Goal: Transaction & Acquisition: Book appointment/travel/reservation

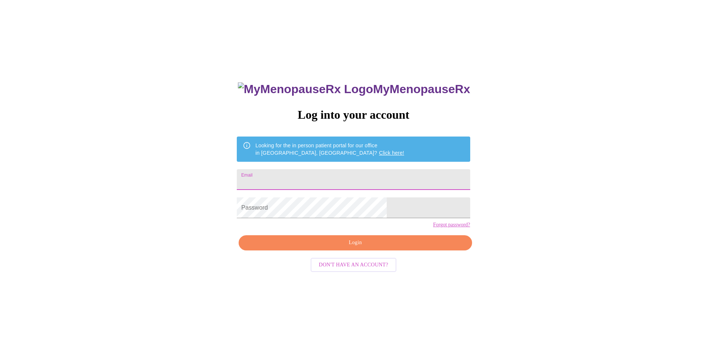
click at [306, 174] on input "Email" at bounding box center [353, 179] width 233 height 21
type input "[EMAIL_ADDRESS][DOMAIN_NAME]"
click at [433, 228] on link "Forgot password?" at bounding box center [451, 225] width 37 height 6
click at [322, 184] on input "Email" at bounding box center [353, 179] width 233 height 21
type input "[EMAIL_ADDRESS][DOMAIN_NAME]"
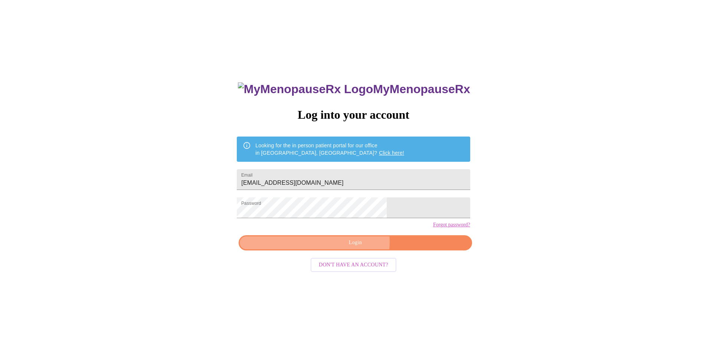
click at [356, 248] on span "Login" at bounding box center [355, 242] width 216 height 9
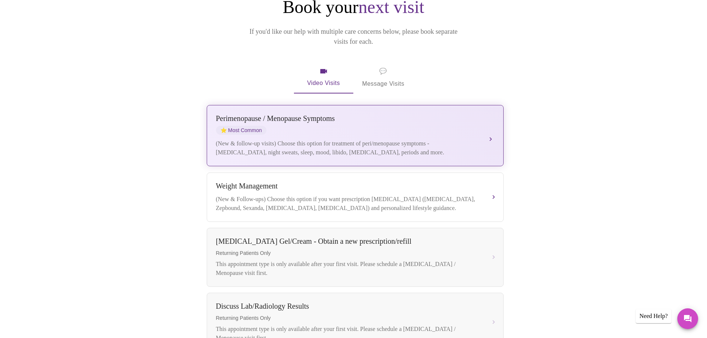
scroll to position [91, 0]
click at [299, 115] on div "Perimenopause / Menopause Symptoms" at bounding box center [348, 119] width 264 height 9
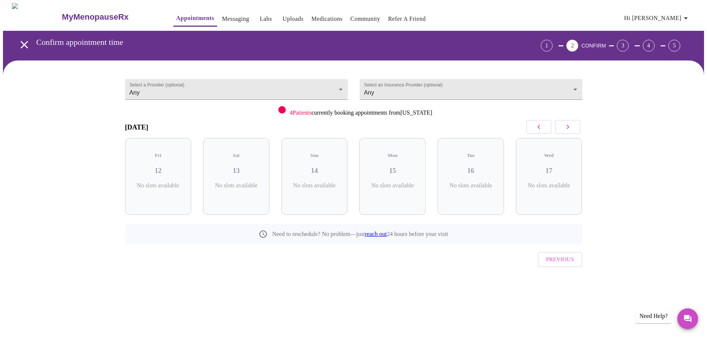
scroll to position [0, 0]
click at [571, 125] on icon "button" at bounding box center [571, 127] width 3 height 4
click at [327, 170] on div "Fri 19 6 Slots Left ( 26 Total)" at bounding box center [317, 176] width 66 height 77
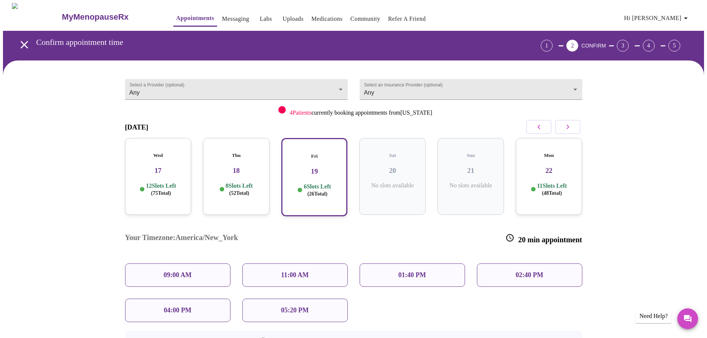
click at [551, 167] on h3 "22" at bounding box center [549, 171] width 55 height 8
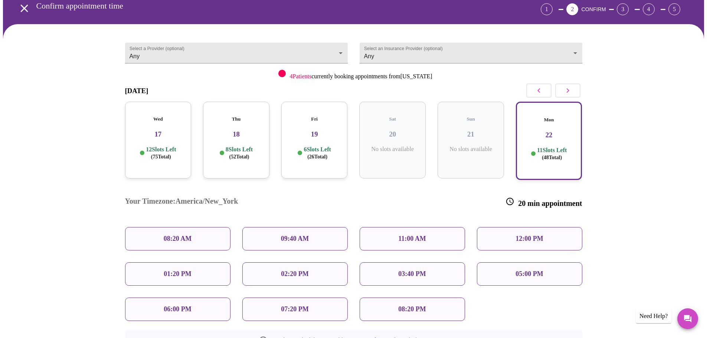
scroll to position [37, 0]
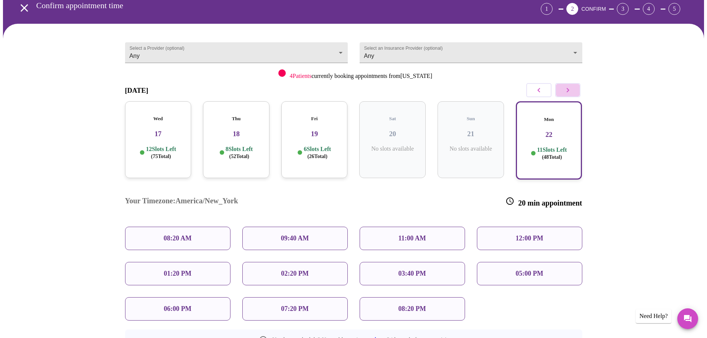
click at [571, 93] on icon "button" at bounding box center [568, 90] width 9 height 9
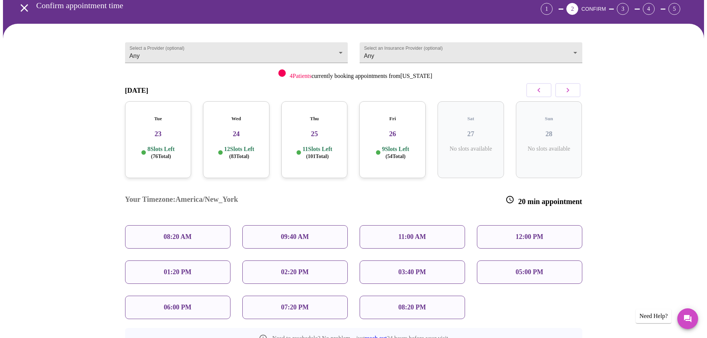
click at [384, 131] on h3 "26" at bounding box center [392, 134] width 55 height 8
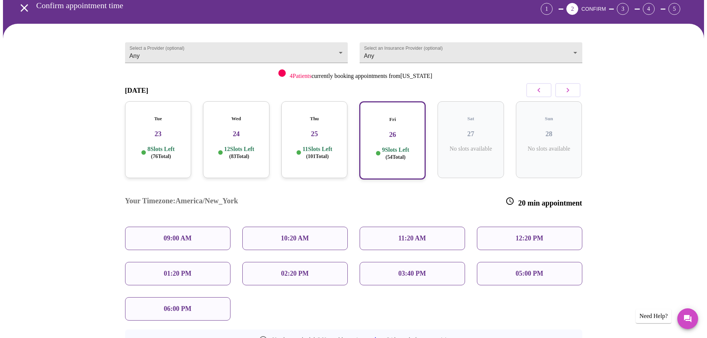
click at [151, 118] on div "Tue 23 8 Slots Left ( 76 Total)" at bounding box center [158, 139] width 66 height 77
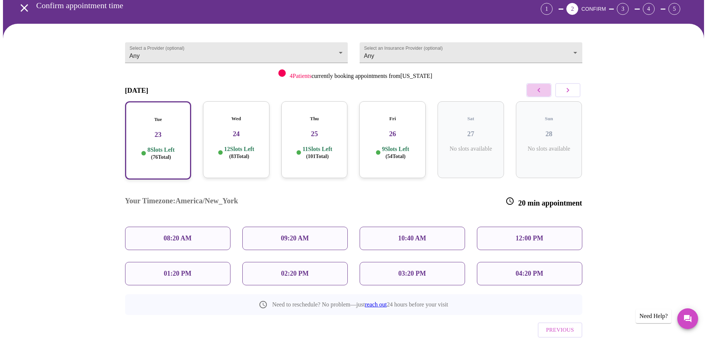
click at [541, 86] on icon "button" at bounding box center [539, 90] width 9 height 9
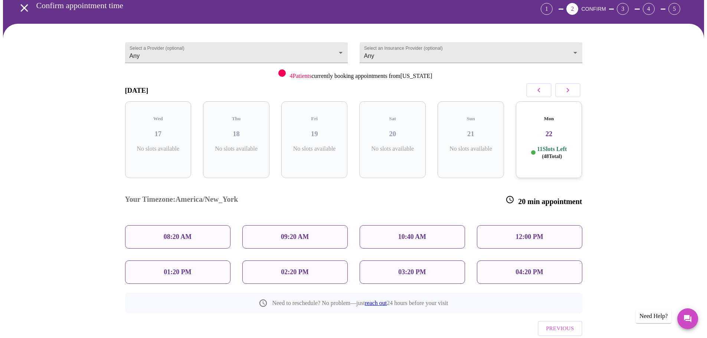
click at [541, 86] on icon "button" at bounding box center [539, 90] width 9 height 9
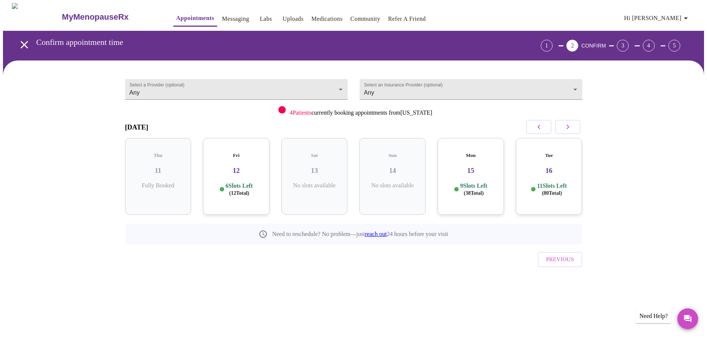
scroll to position [0, 0]
click at [569, 127] on icon "button" at bounding box center [570, 127] width 9 height 9
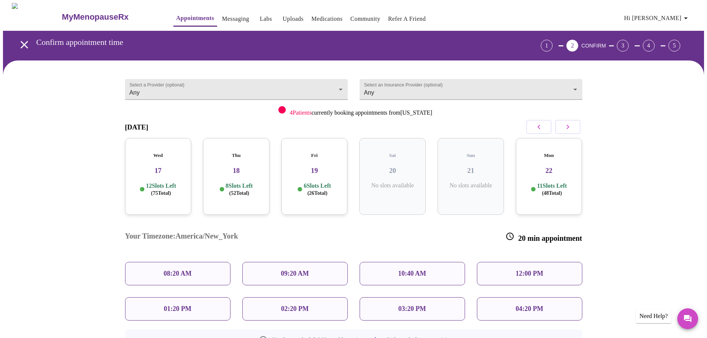
click at [320, 167] on h3 "19" at bounding box center [314, 171] width 55 height 8
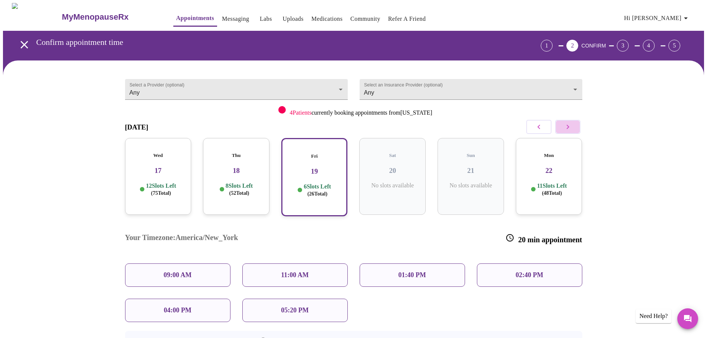
click at [568, 127] on icon "button" at bounding box center [568, 127] width 3 height 4
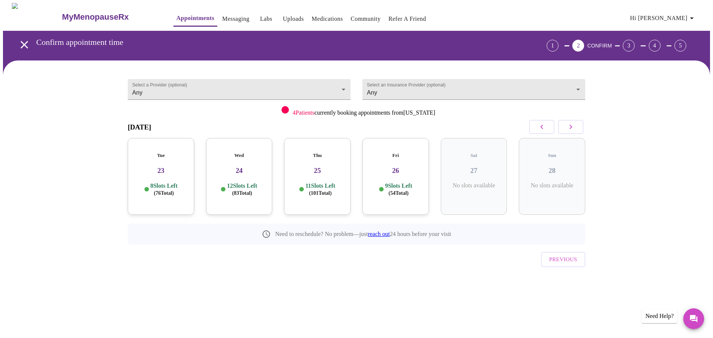
click at [170, 167] on h3 "23" at bounding box center [161, 171] width 55 height 8
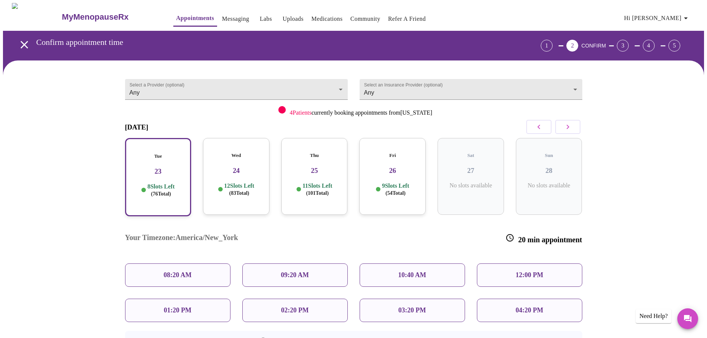
click at [245, 167] on h3 "24" at bounding box center [236, 171] width 55 height 8
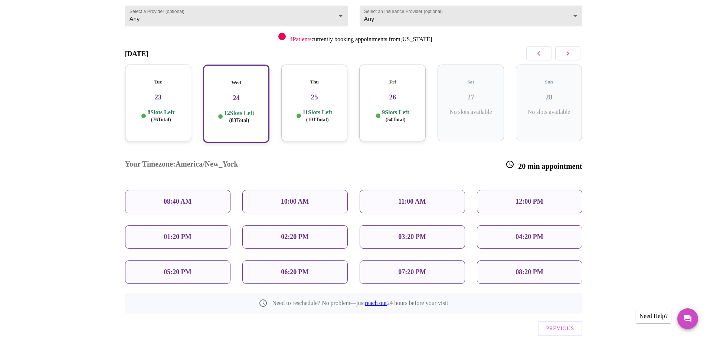
scroll to position [74, 0]
click at [388, 93] on h3 "26" at bounding box center [392, 97] width 55 height 8
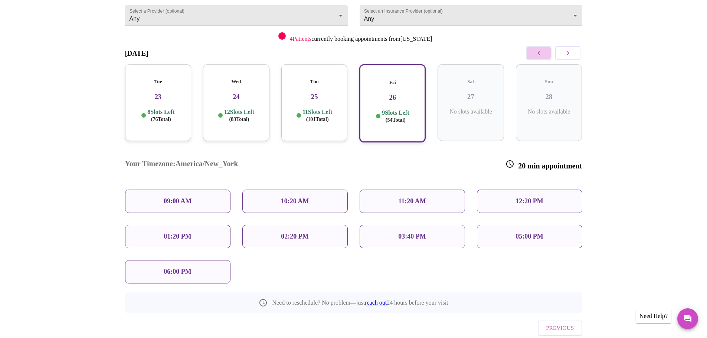
click at [534, 53] on button "button" at bounding box center [538, 53] width 25 height 14
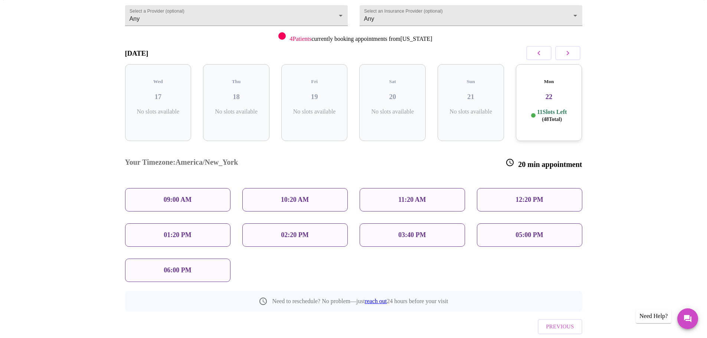
click at [534, 53] on button "button" at bounding box center [538, 53] width 25 height 14
click at [534, 53] on div "MyMenopauseRx Appointments Messaging Labs Uploads Medications Community Refer a…" at bounding box center [353, 150] width 701 height 443
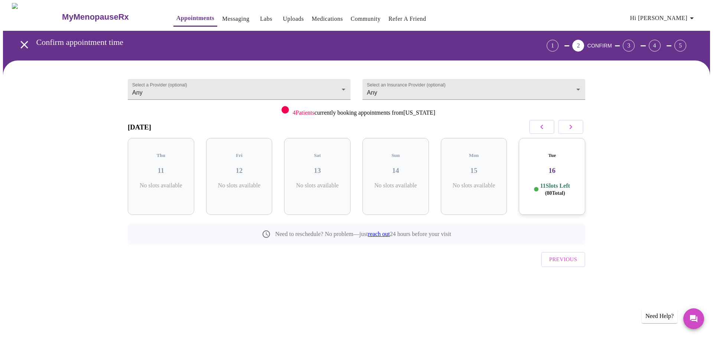
click at [570, 167] on h3 "16" at bounding box center [552, 171] width 55 height 8
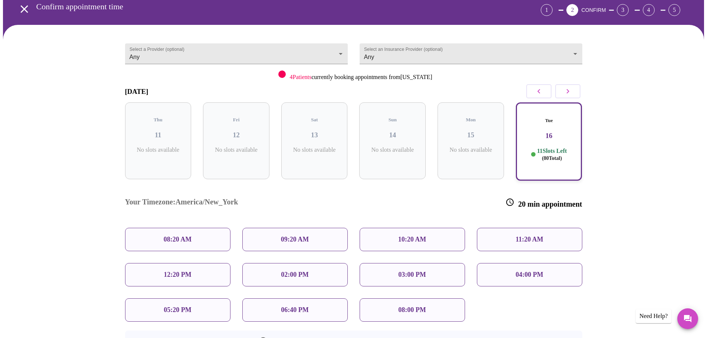
scroll to position [36, 0]
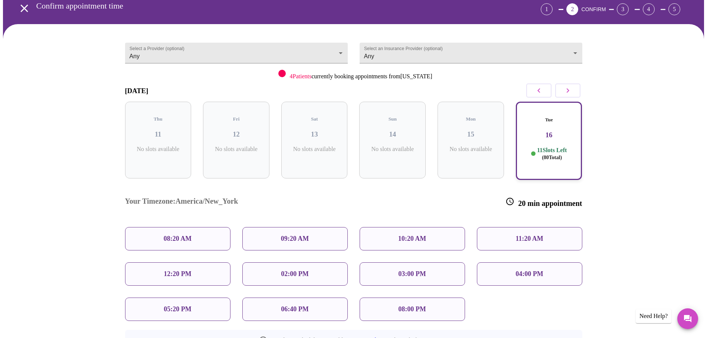
click at [303, 306] on p "06:40 PM" at bounding box center [294, 310] width 27 height 8
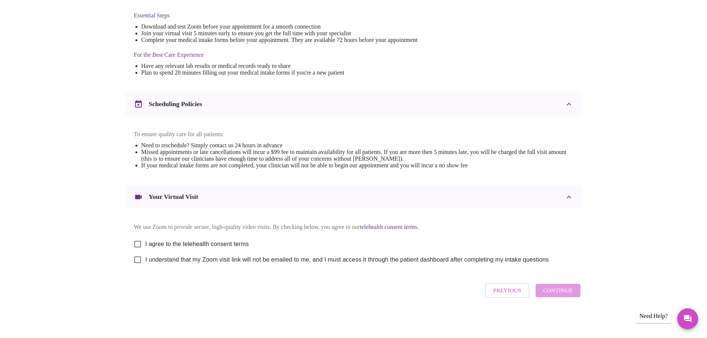
scroll to position [200, 0]
drag, startPoint x: 138, startPoint y: 241, endPoint x: 144, endPoint y: 247, distance: 8.7
click at [140, 244] on input "I agree to the telehealth consent terms" at bounding box center [138, 245] width 16 height 16
checkbox input "true"
click at [141, 261] on input "I understand that my Zoom visit link will not be emailed to me, and I must acce…" at bounding box center [138, 260] width 16 height 16
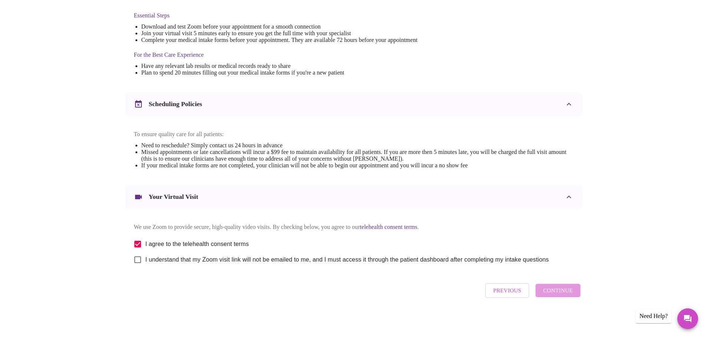
checkbox input "true"
click at [551, 290] on span "Continue" at bounding box center [558, 291] width 30 height 10
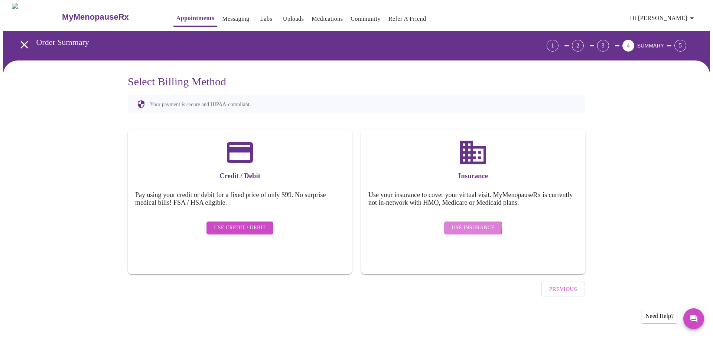
click at [460, 224] on span "Use Insurance" at bounding box center [472, 228] width 43 height 9
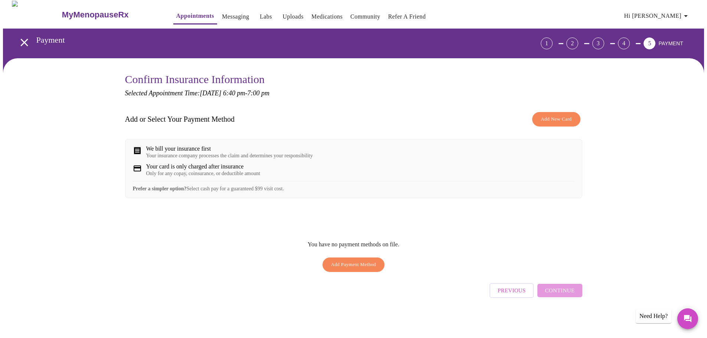
scroll to position [5, 0]
click at [537, 119] on button "Add New Card" at bounding box center [556, 119] width 48 height 14
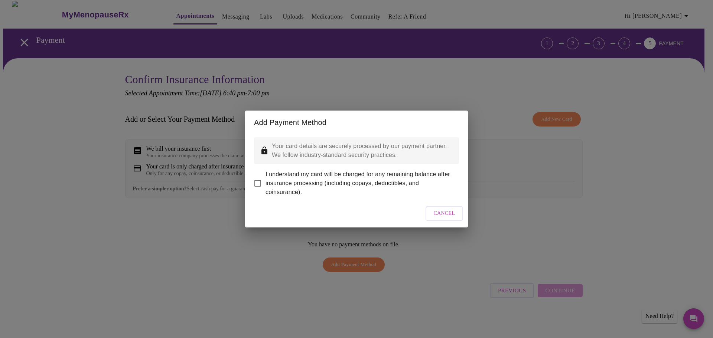
click at [444, 213] on button "Cancel" at bounding box center [444, 213] width 38 height 14
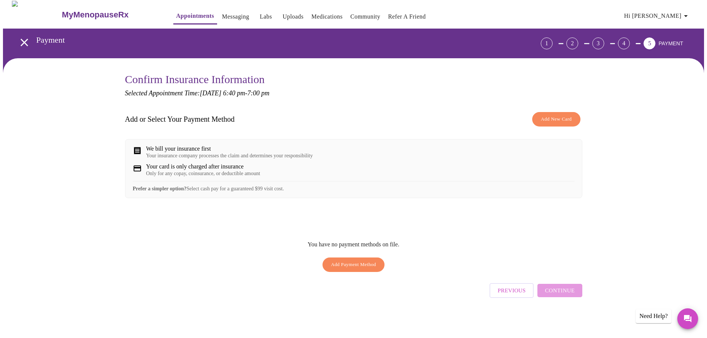
click at [561, 290] on div "Previous Continue" at bounding box center [536, 289] width 92 height 26
click at [552, 119] on span "Add New Card" at bounding box center [556, 119] width 31 height 9
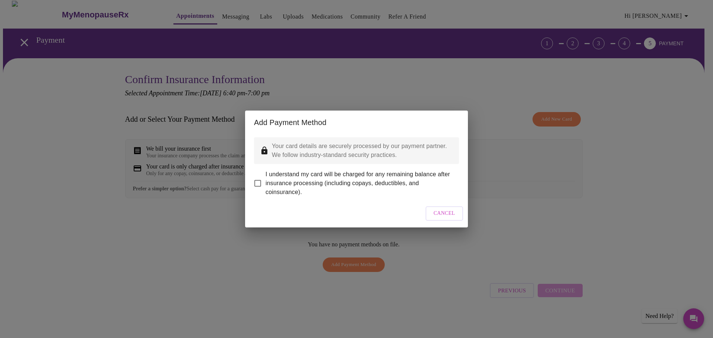
click at [261, 177] on input "I understand my card will be charged for any remaining balance after insurance …" at bounding box center [258, 184] width 16 height 16
checkbox input "true"
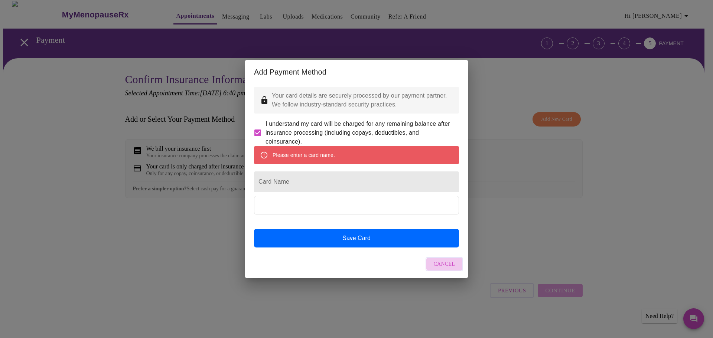
click at [452, 269] on span "Cancel" at bounding box center [445, 264] width 22 height 9
